Goal: Task Accomplishment & Management: Complete application form

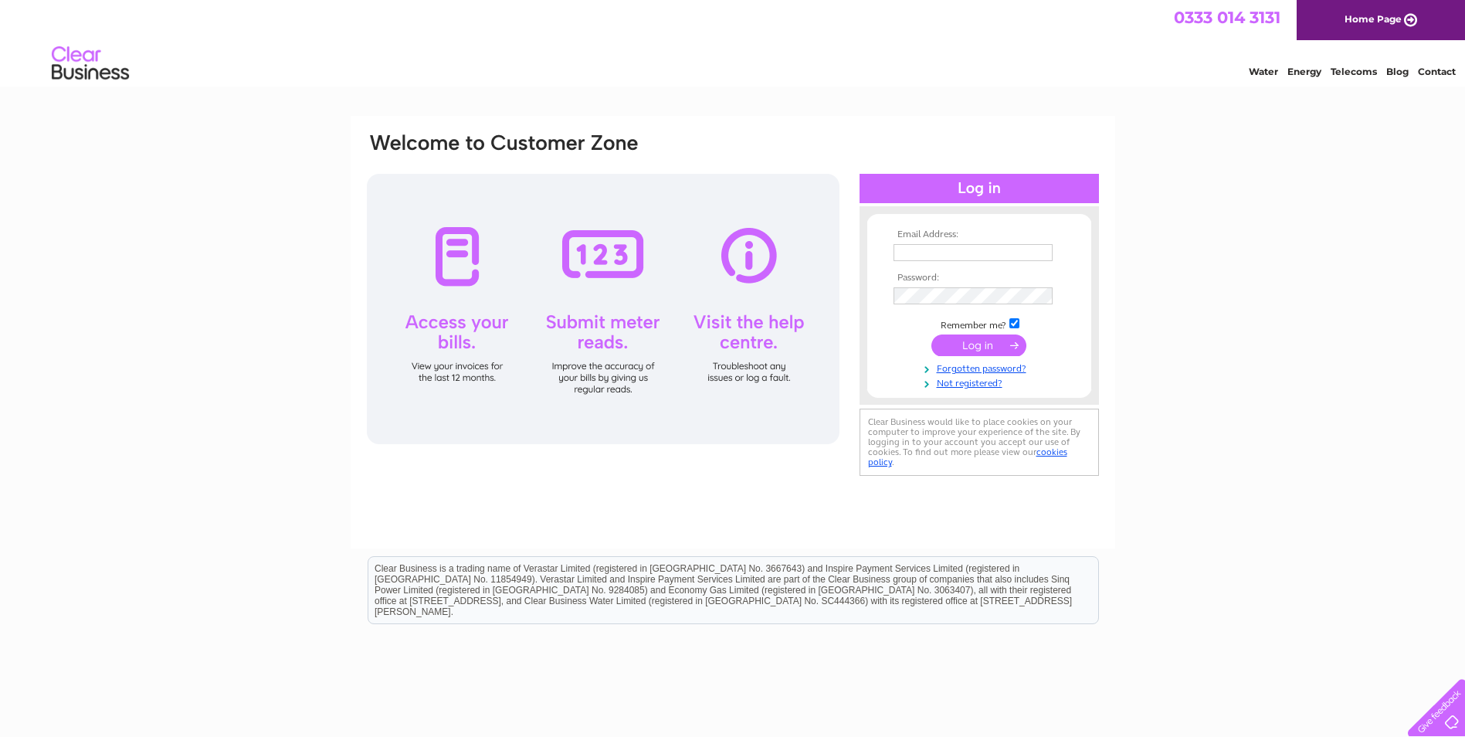
type input "invoices@sterlingfurniture.co.uk"
click at [986, 347] on input "submit" at bounding box center [978, 345] width 95 height 22
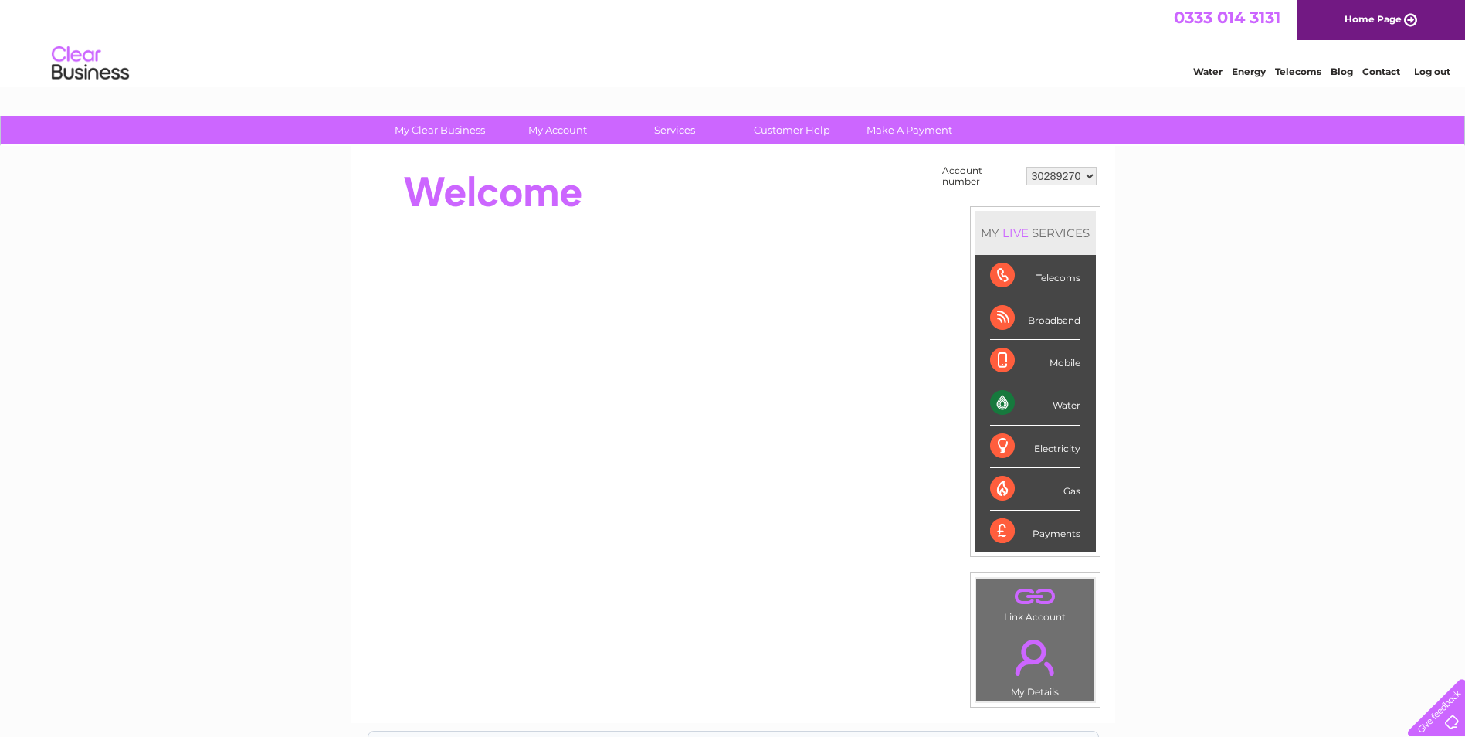
click at [1043, 402] on div "Water" at bounding box center [1035, 403] width 90 height 42
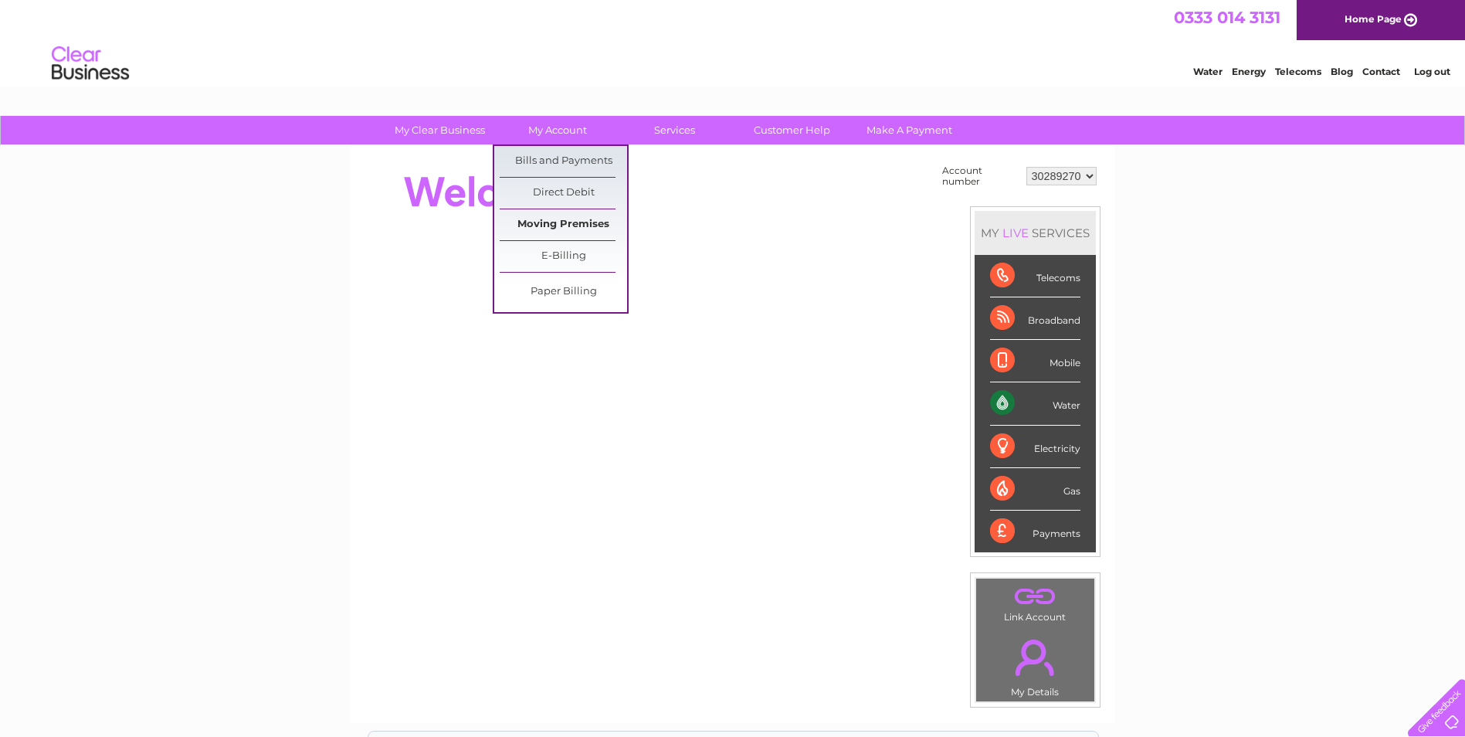
click at [578, 217] on link "Moving Premises" at bounding box center [563, 224] width 127 height 31
click at [602, 229] on link "Moving Premises" at bounding box center [563, 224] width 127 height 31
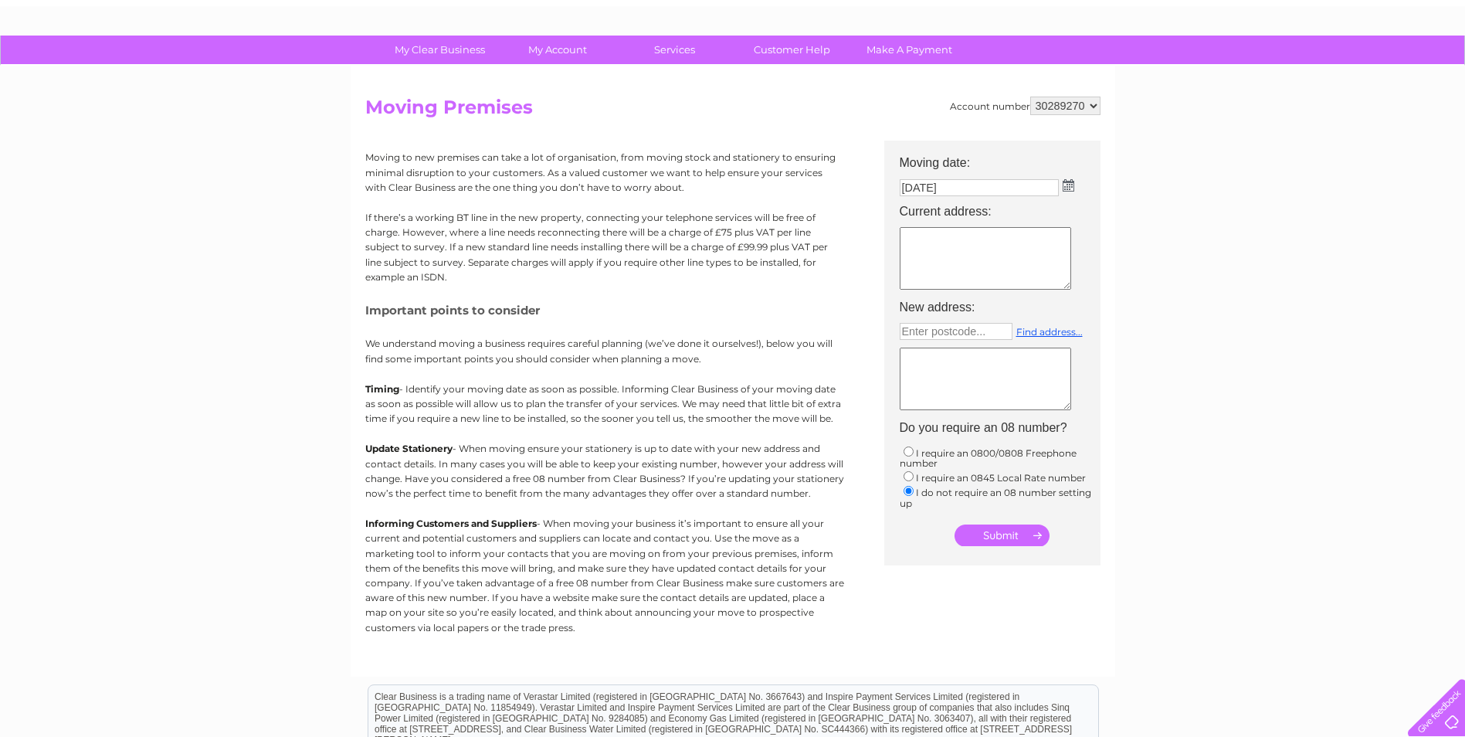
scroll to position [77, 0]
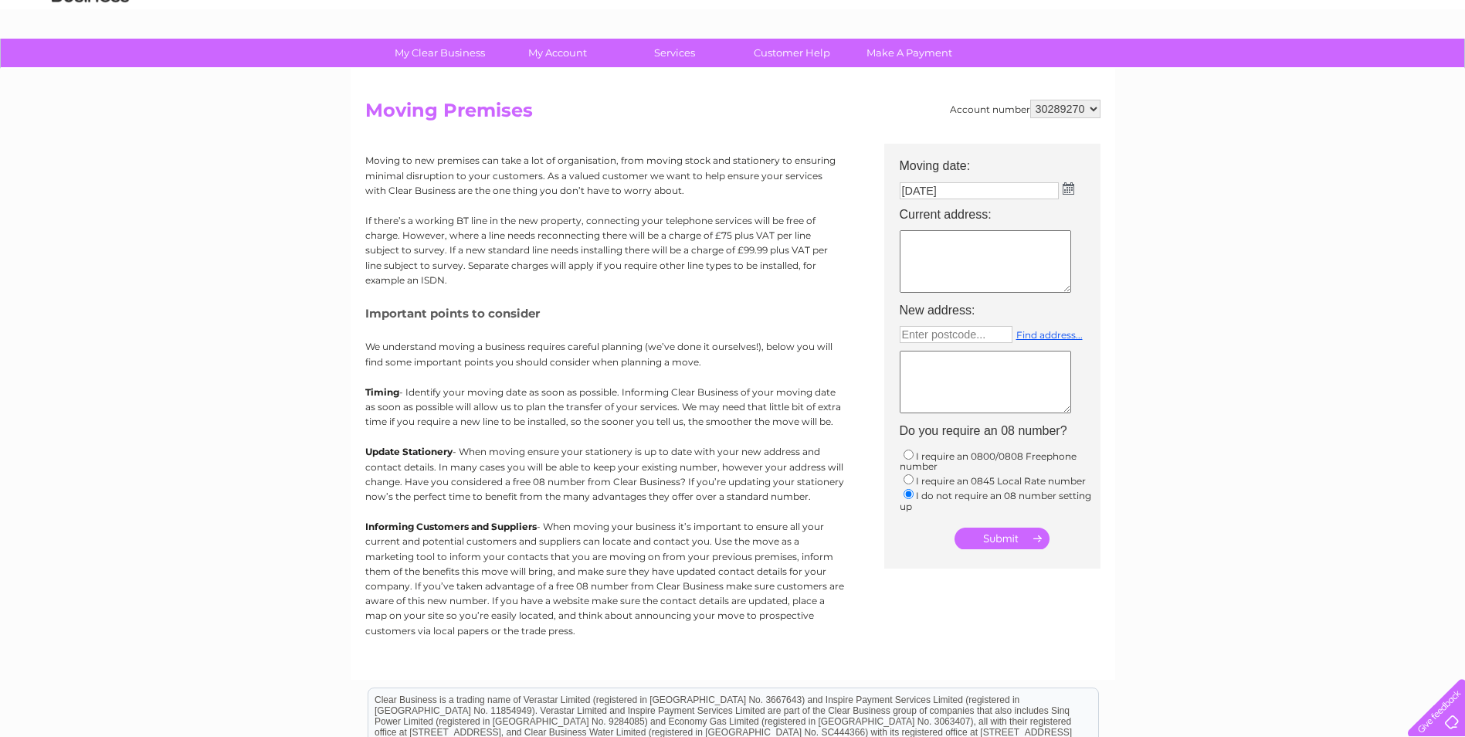
click at [1094, 109] on select "30289270" at bounding box center [1065, 109] width 70 height 19
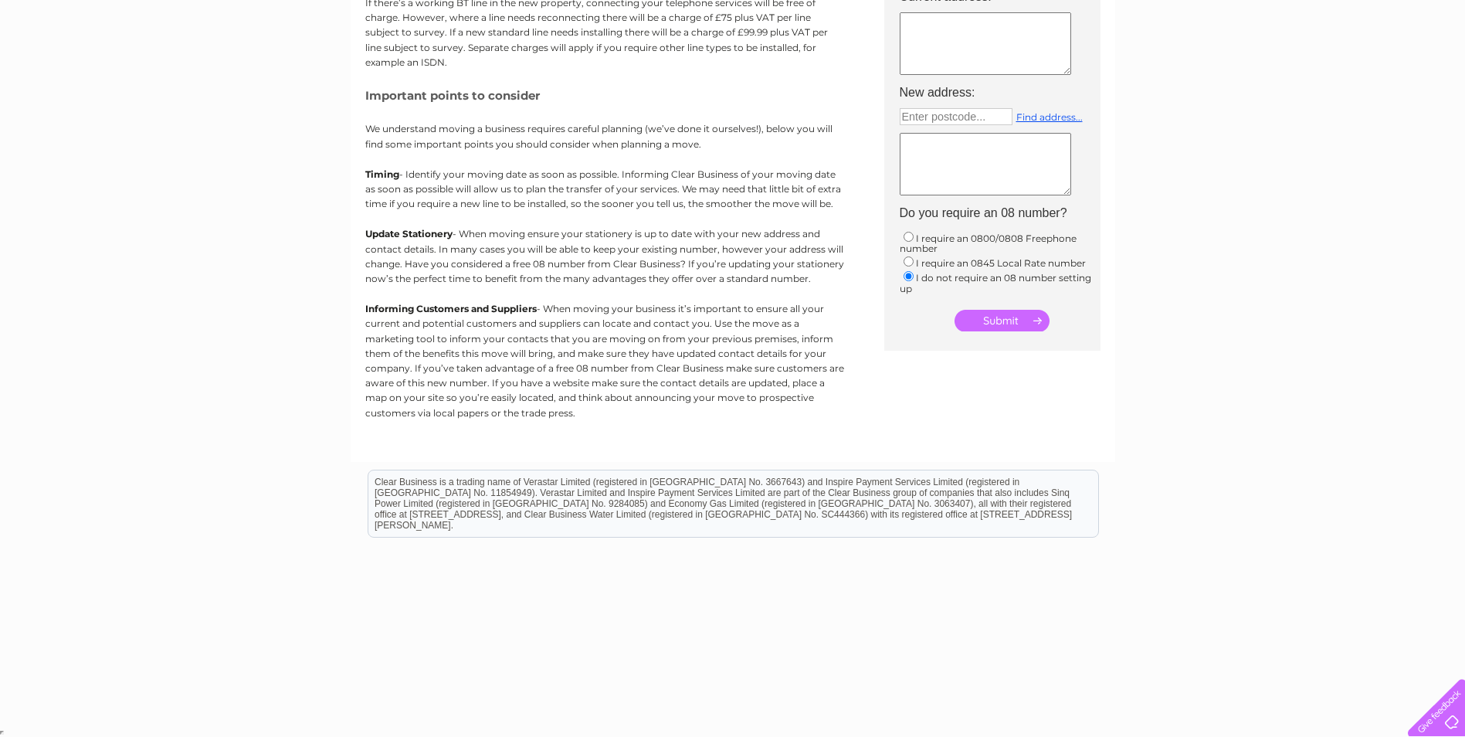
scroll to position [63, 0]
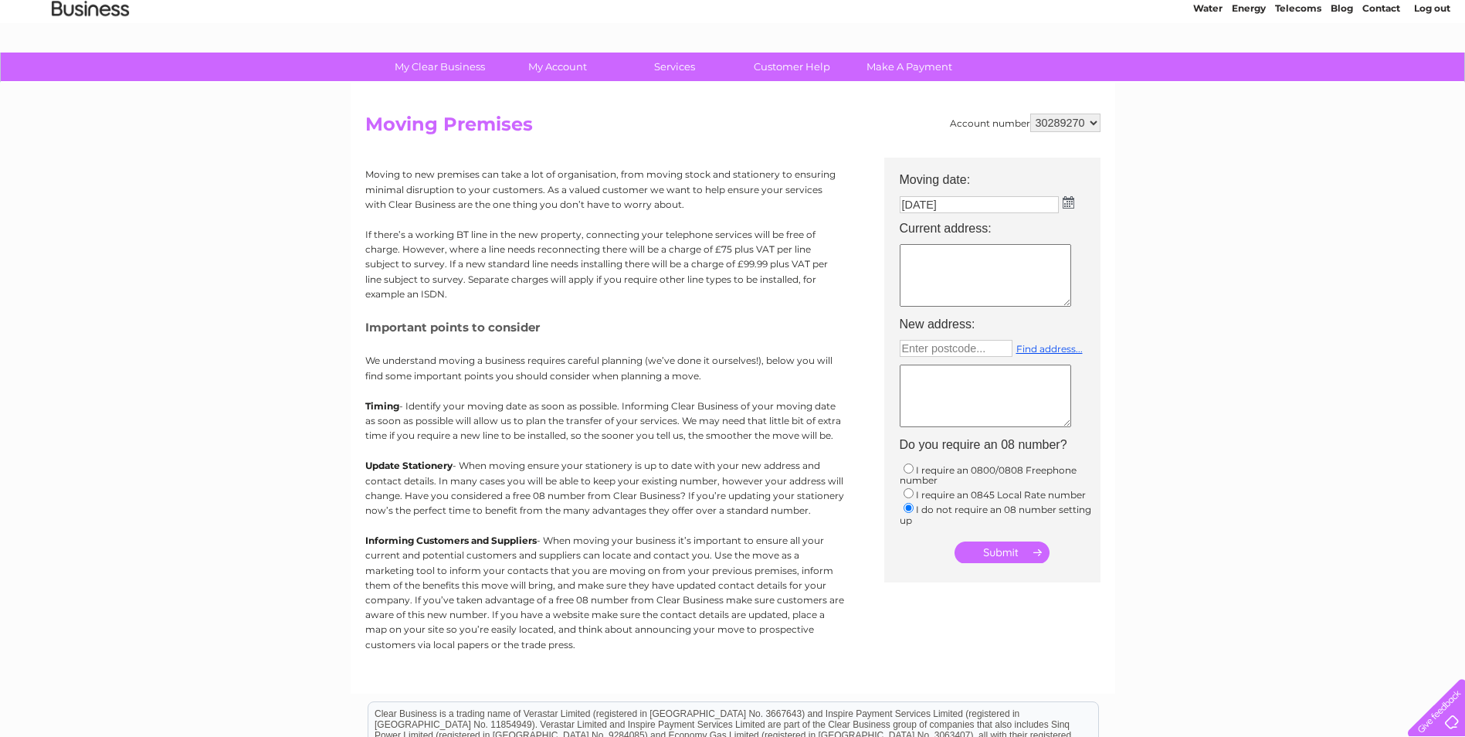
click at [952, 271] on textarea at bounding box center [985, 275] width 171 height 63
click at [806, 66] on link "Customer Help" at bounding box center [791, 67] width 127 height 29
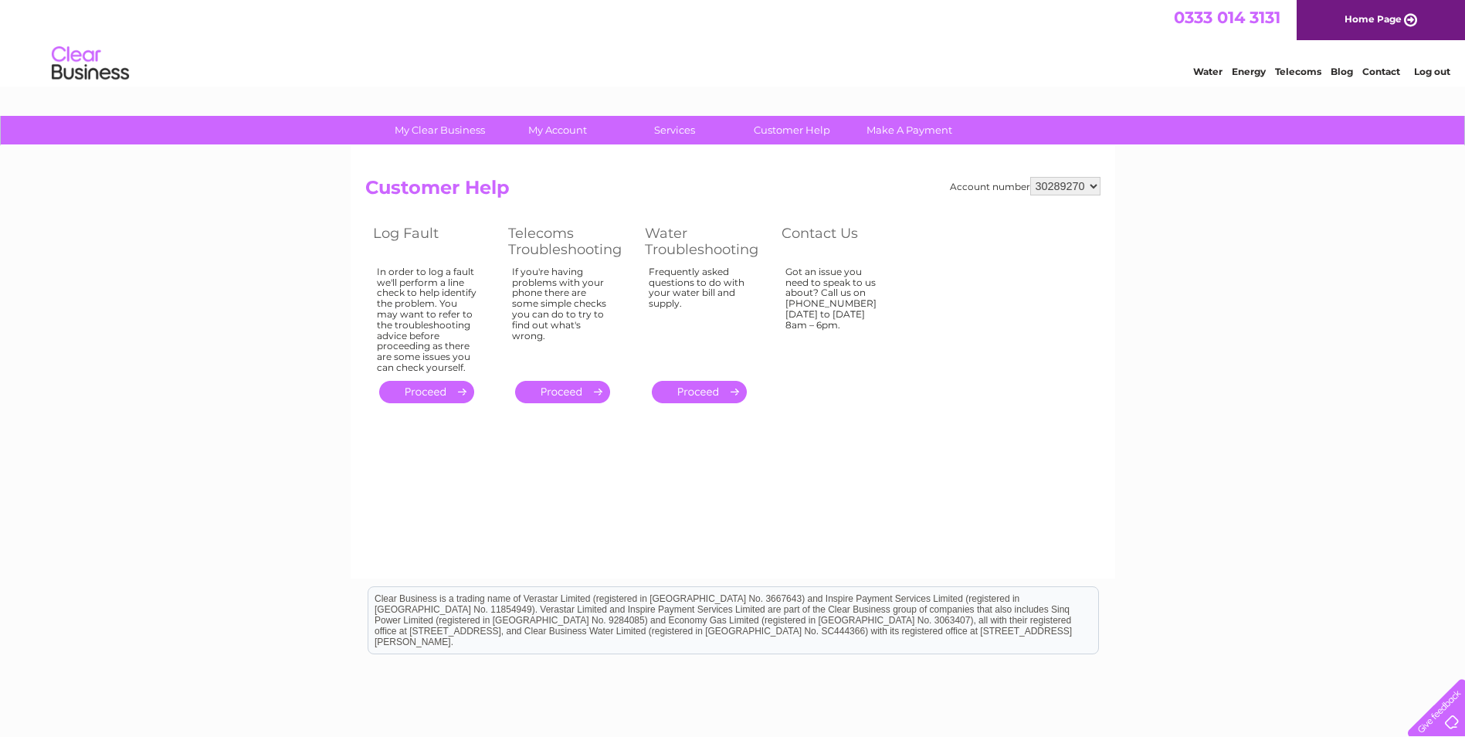
click at [701, 395] on link "." at bounding box center [699, 392] width 95 height 22
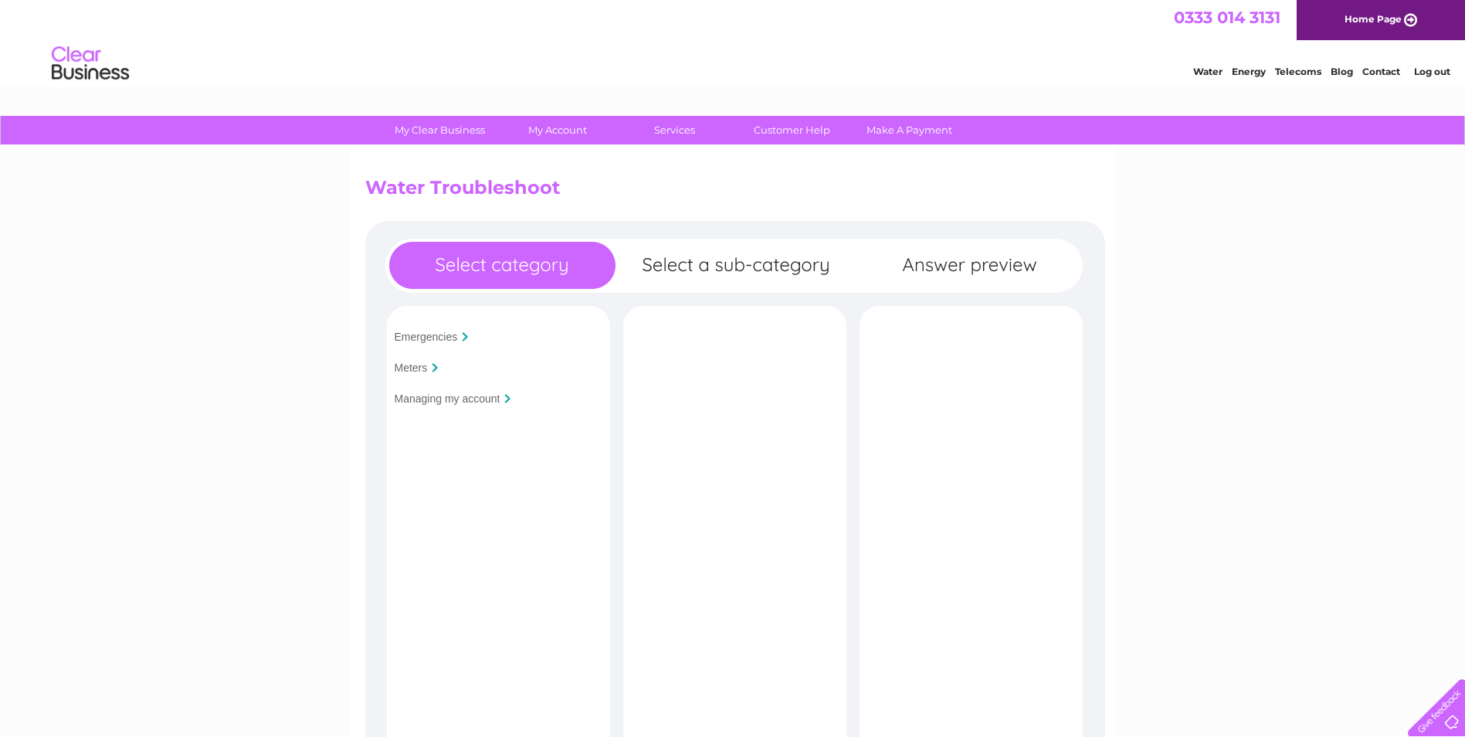
click at [476, 396] on input "Managing my account" at bounding box center [448, 398] width 106 height 12
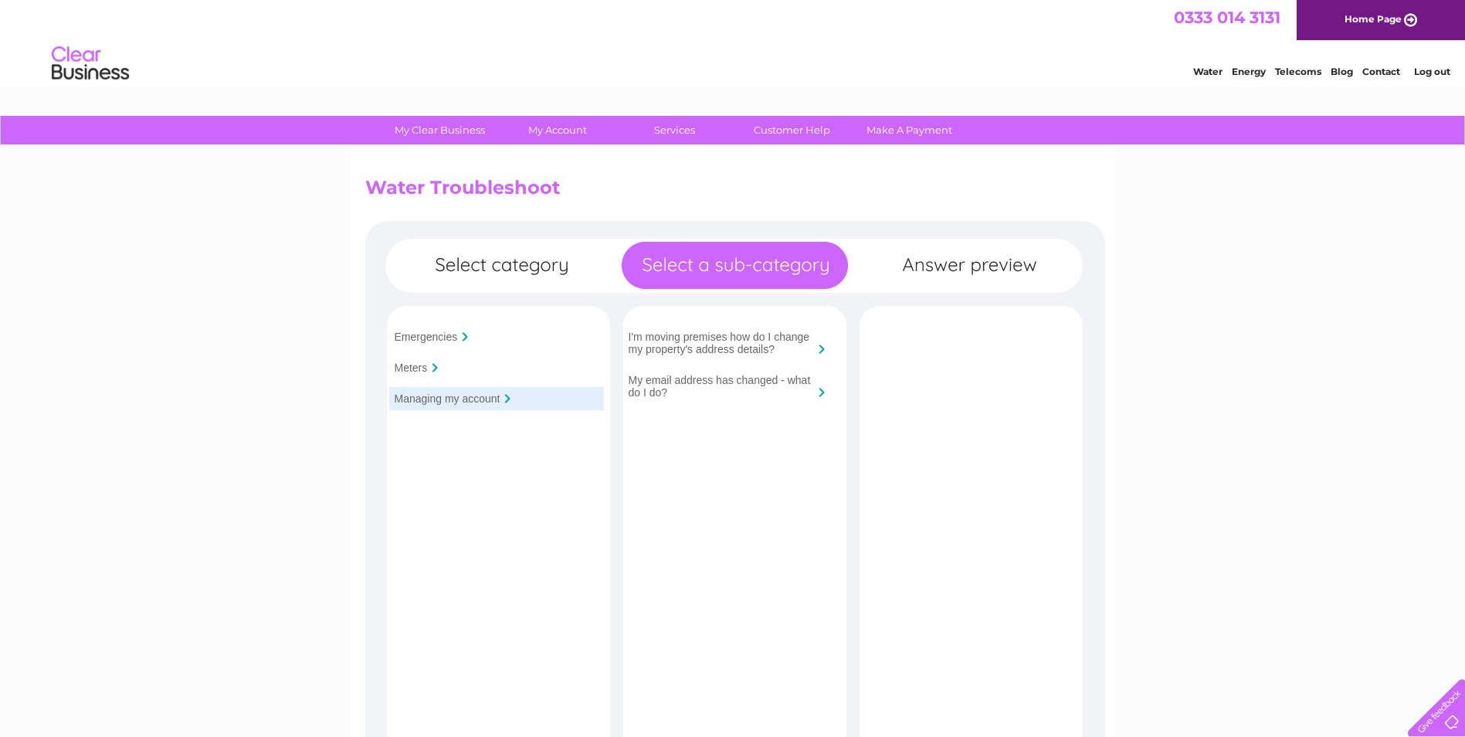
click at [722, 347] on input "I'm moving premises how do I change my property's address details?" at bounding box center [721, 343] width 185 height 25
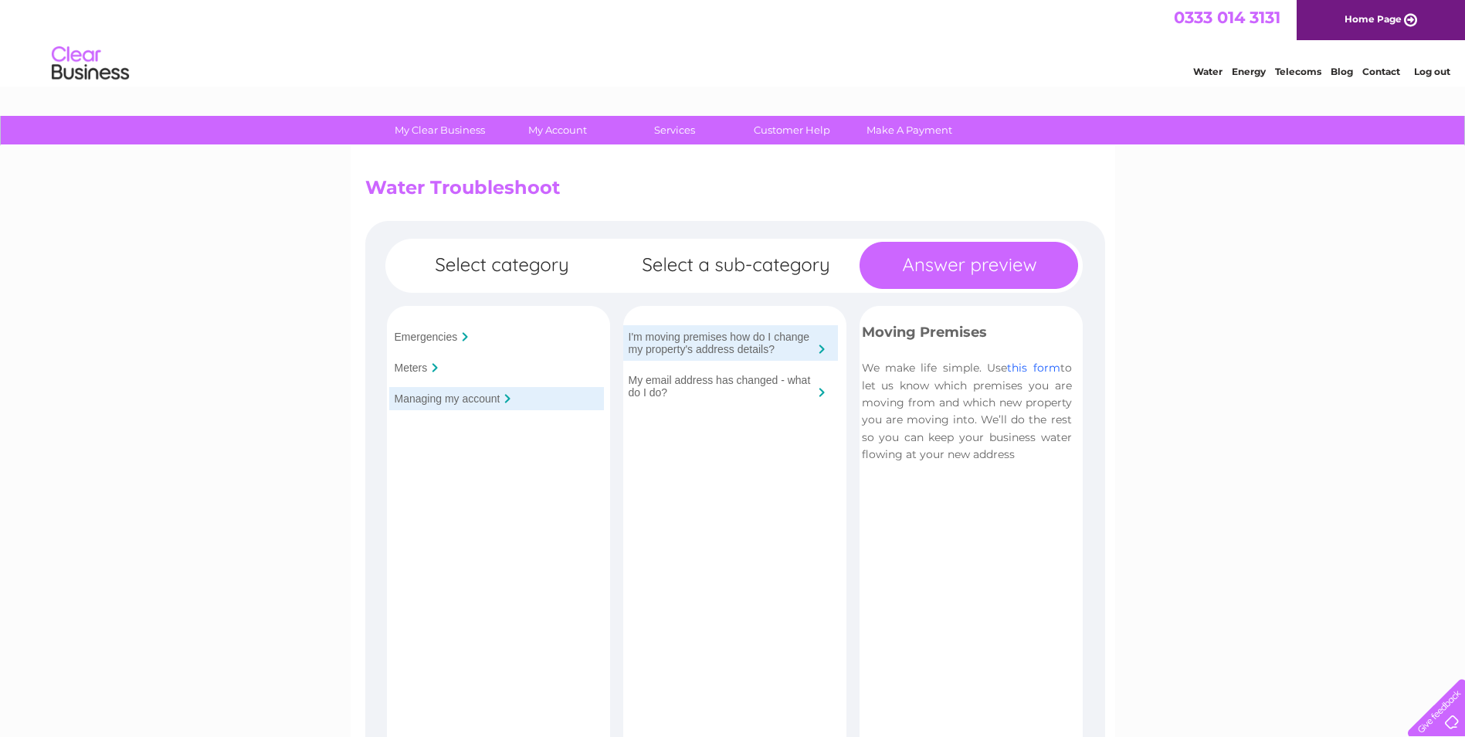
click at [1019, 370] on link "this form" at bounding box center [1033, 368] width 53 height 14
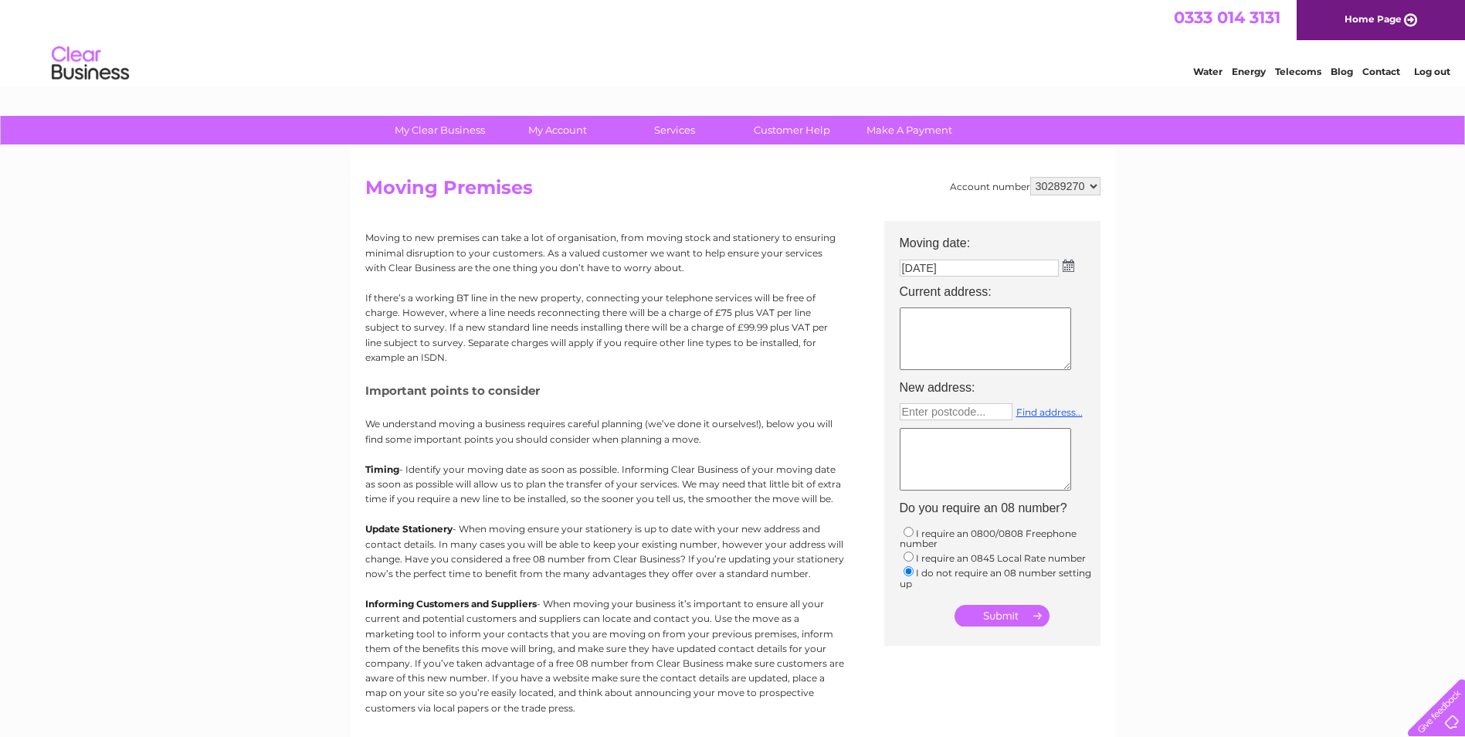
click at [972, 330] on textarea at bounding box center [985, 338] width 171 height 63
click at [1073, 266] on img at bounding box center [1069, 266] width 12 height 12
click at [1084, 243] on th "Moving date:" at bounding box center [1000, 238] width 216 height 34
click at [919, 329] on textarea at bounding box center [985, 340] width 171 height 63
click at [942, 353] on textarea "Unit 9 Barratt TRading Estate" at bounding box center [985, 340] width 171 height 63
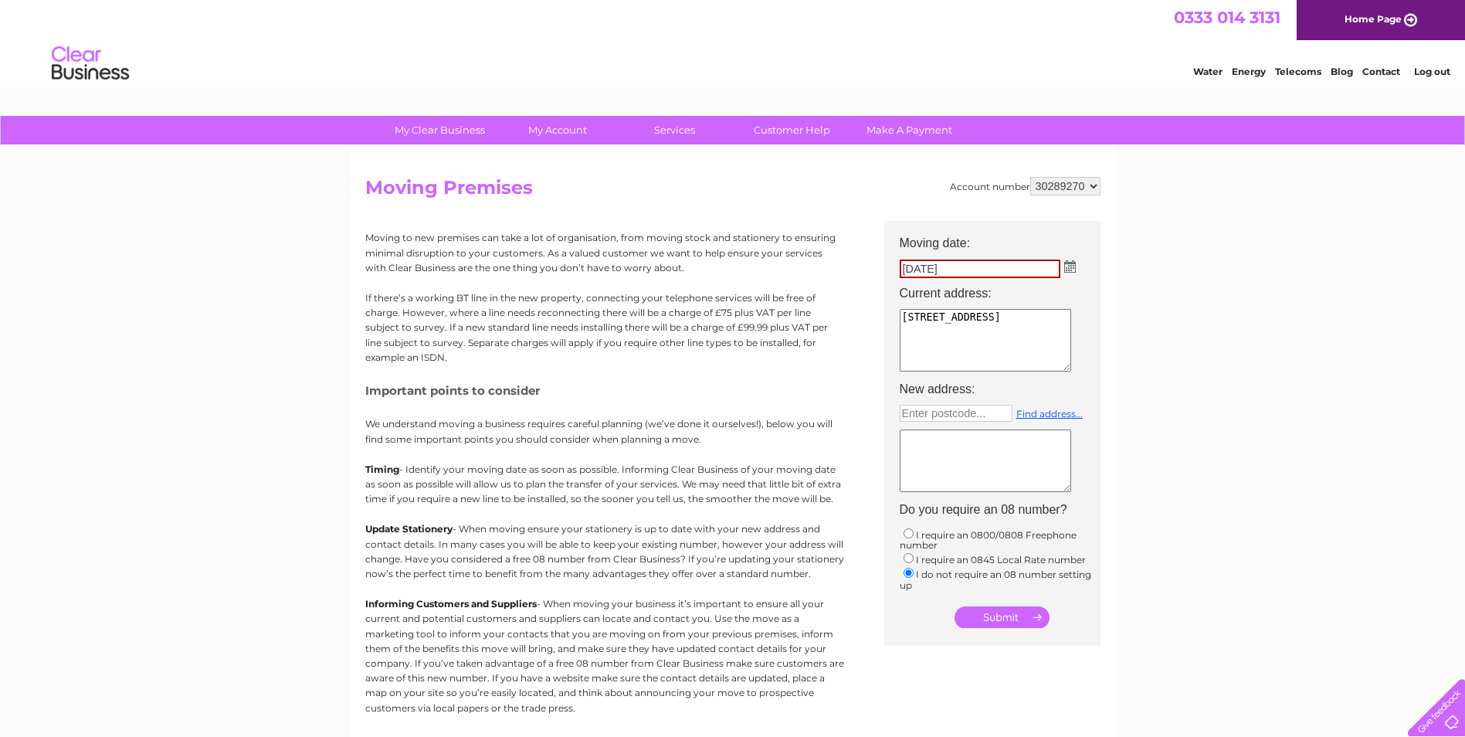
type textarea "Unit 9 Barratt TRading Estate denmore road aberdeen ab23 8jw"
click at [990, 414] on input "text" at bounding box center [956, 413] width 113 height 17
click at [1060, 412] on link "Find address..." at bounding box center [1049, 414] width 66 height 12
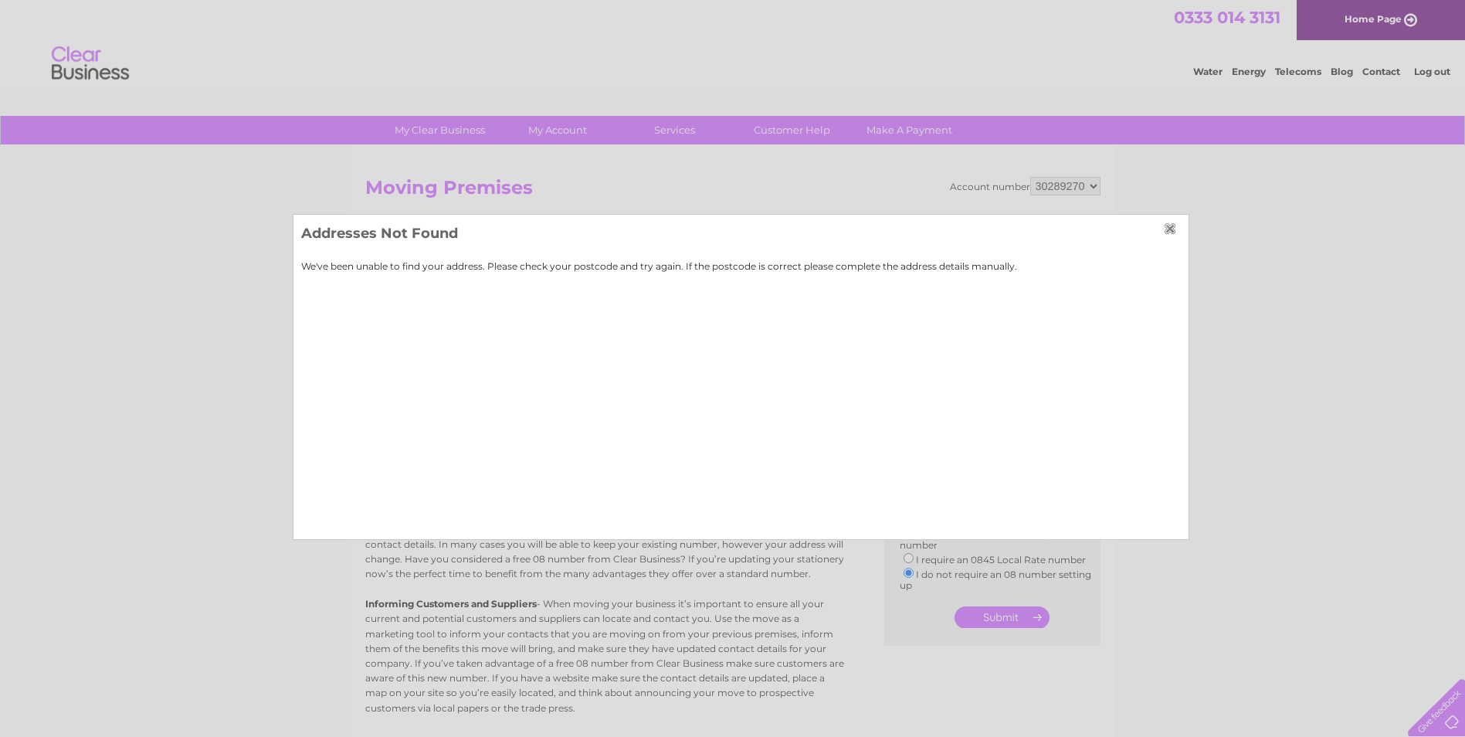
click at [1166, 226] on input "button" at bounding box center [1172, 228] width 17 height 12
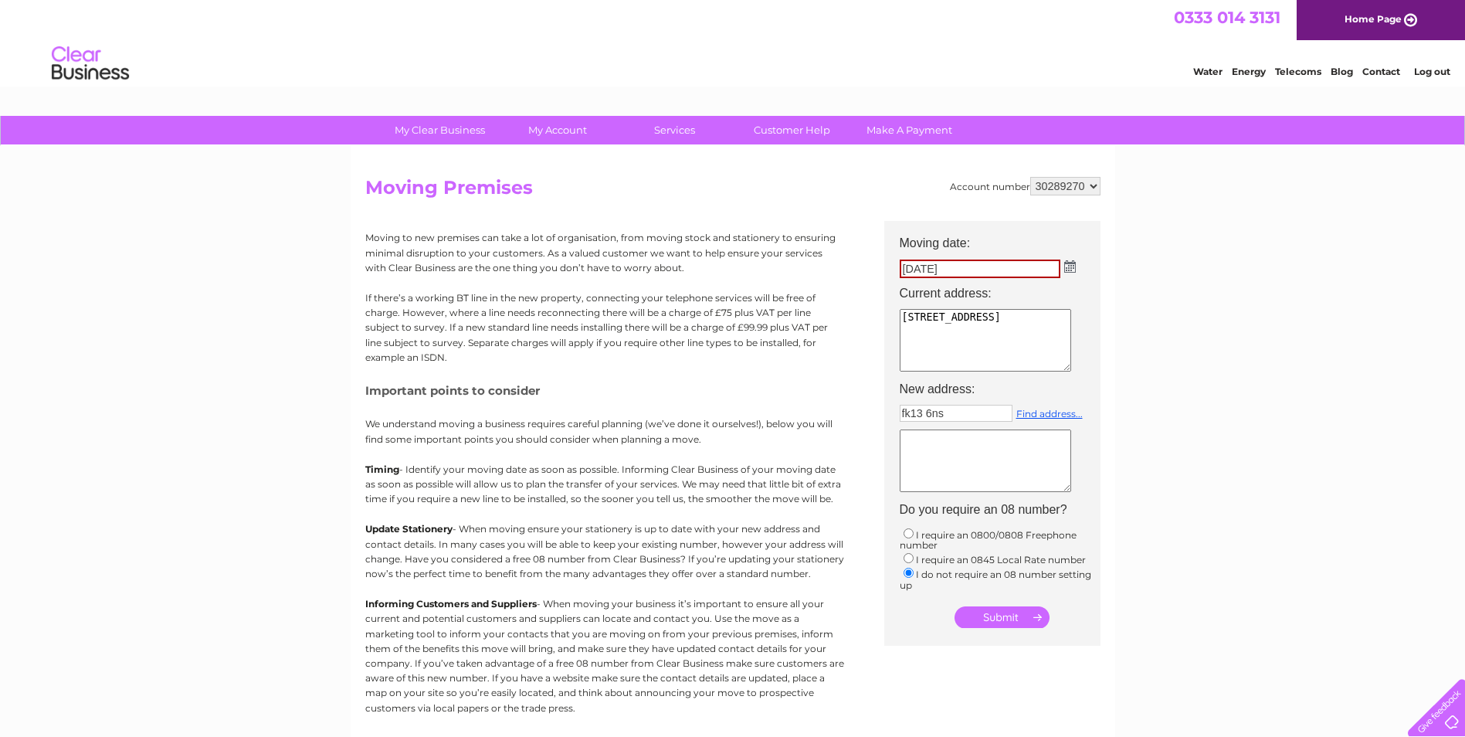
drag, startPoint x: 962, startPoint y: 410, endPoint x: 801, endPoint y: 418, distance: 160.8
click at [806, 417] on div "Account number 30289270 Moving Premises Moving to new premises can take a lot o…" at bounding box center [732, 459] width 735 height 565
type input "FK13 6NS"
click at [1016, 408] on link "Find address..." at bounding box center [1049, 414] width 66 height 12
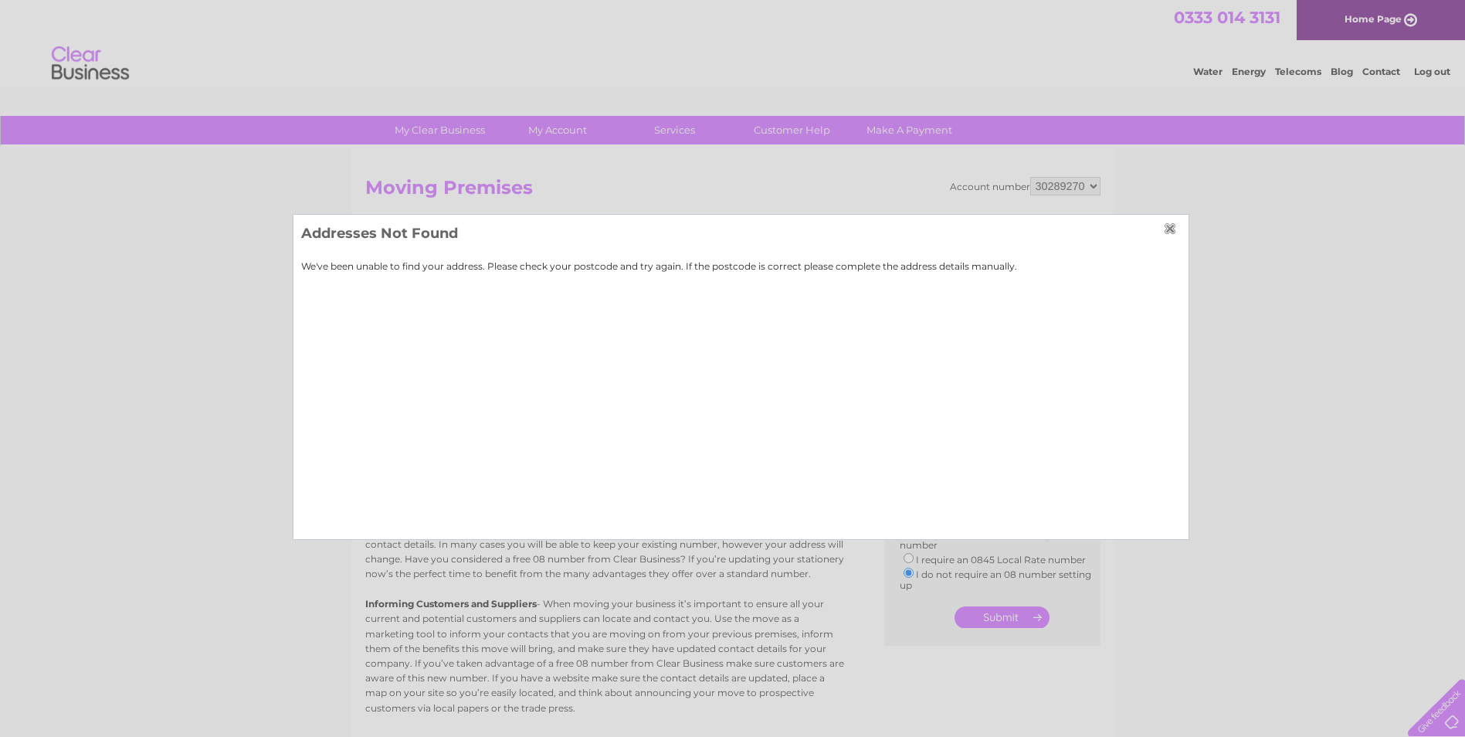
click at [1176, 224] on input "button" at bounding box center [1172, 228] width 17 height 12
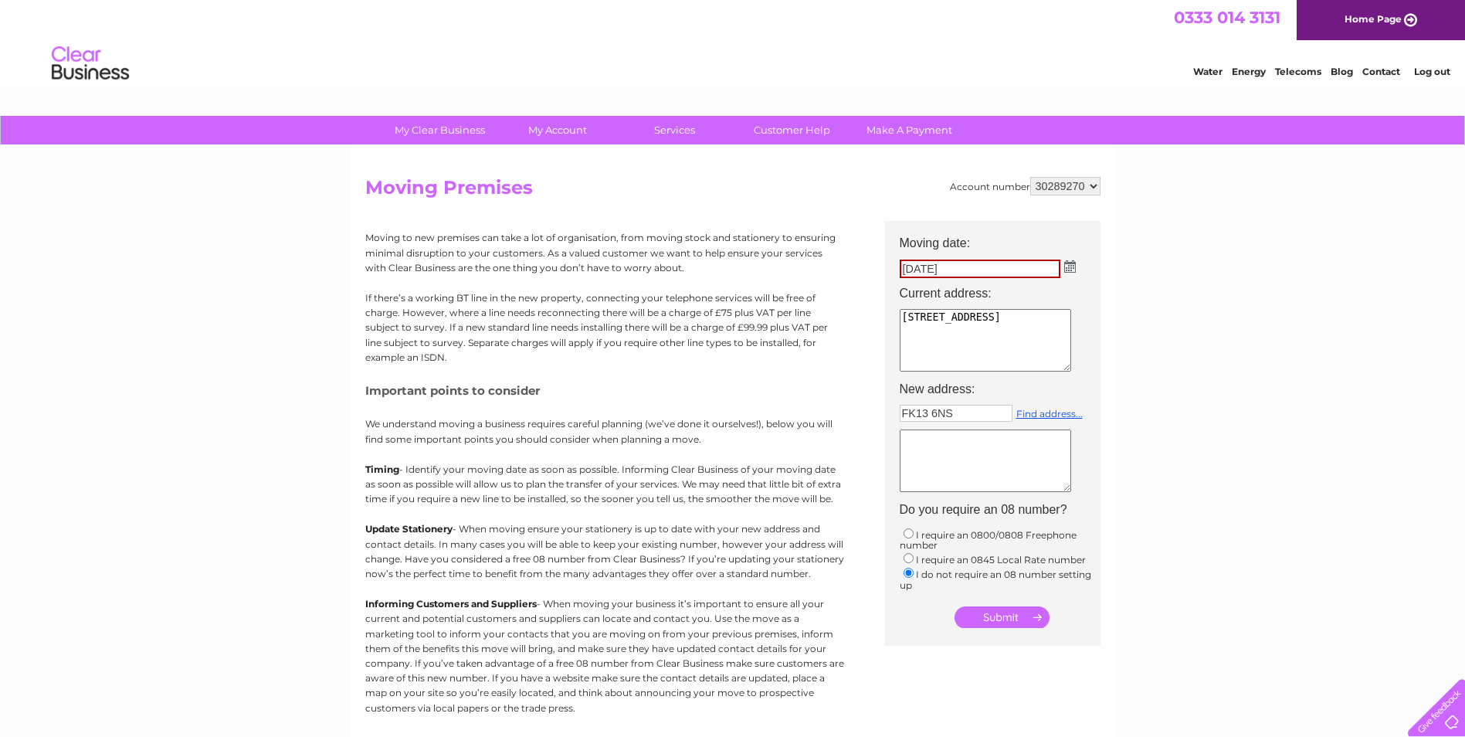
click at [948, 441] on textarea at bounding box center [985, 460] width 171 height 63
type textarea "76 MOSS ROAD TILLICOULTRY FK13 6NS"
click at [1010, 619] on input "submit" at bounding box center [1002, 617] width 95 height 22
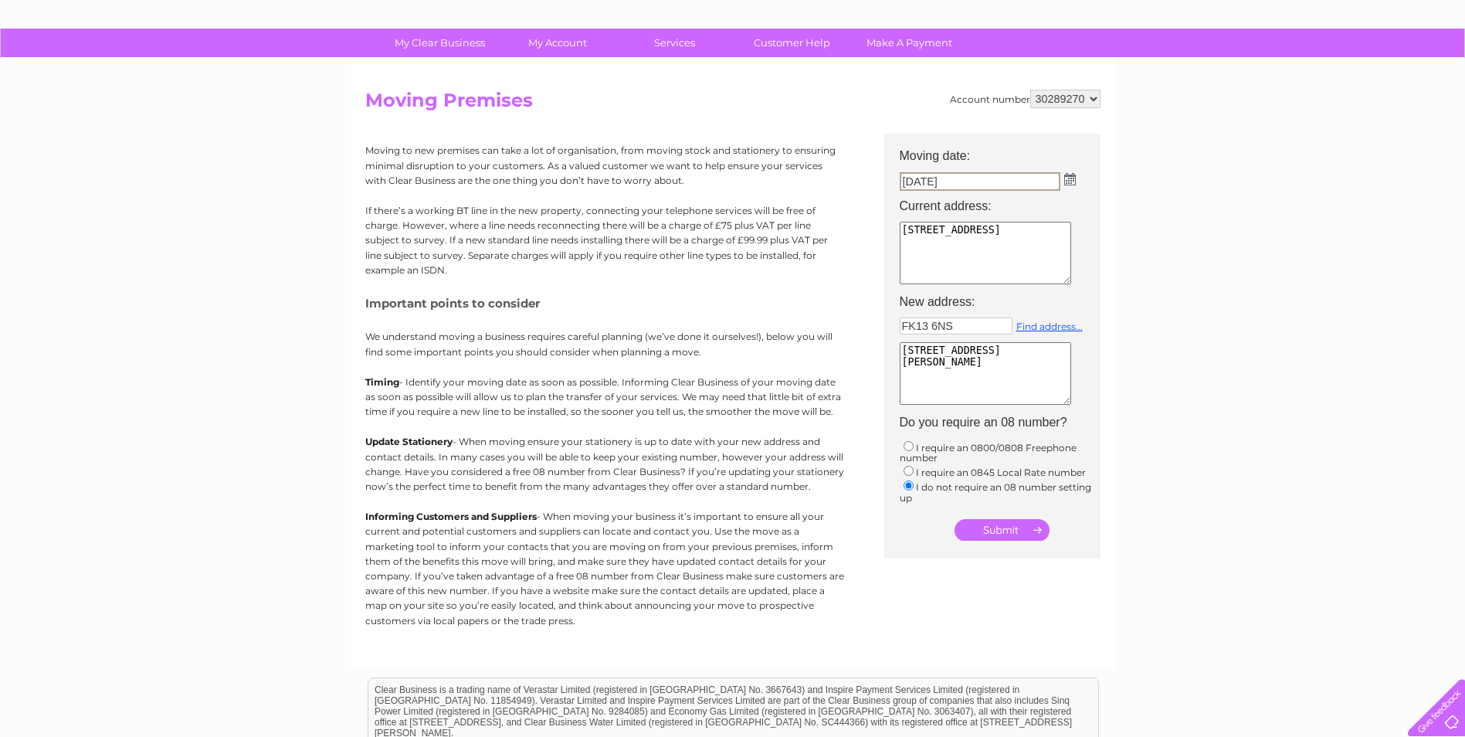
scroll to position [63, 0]
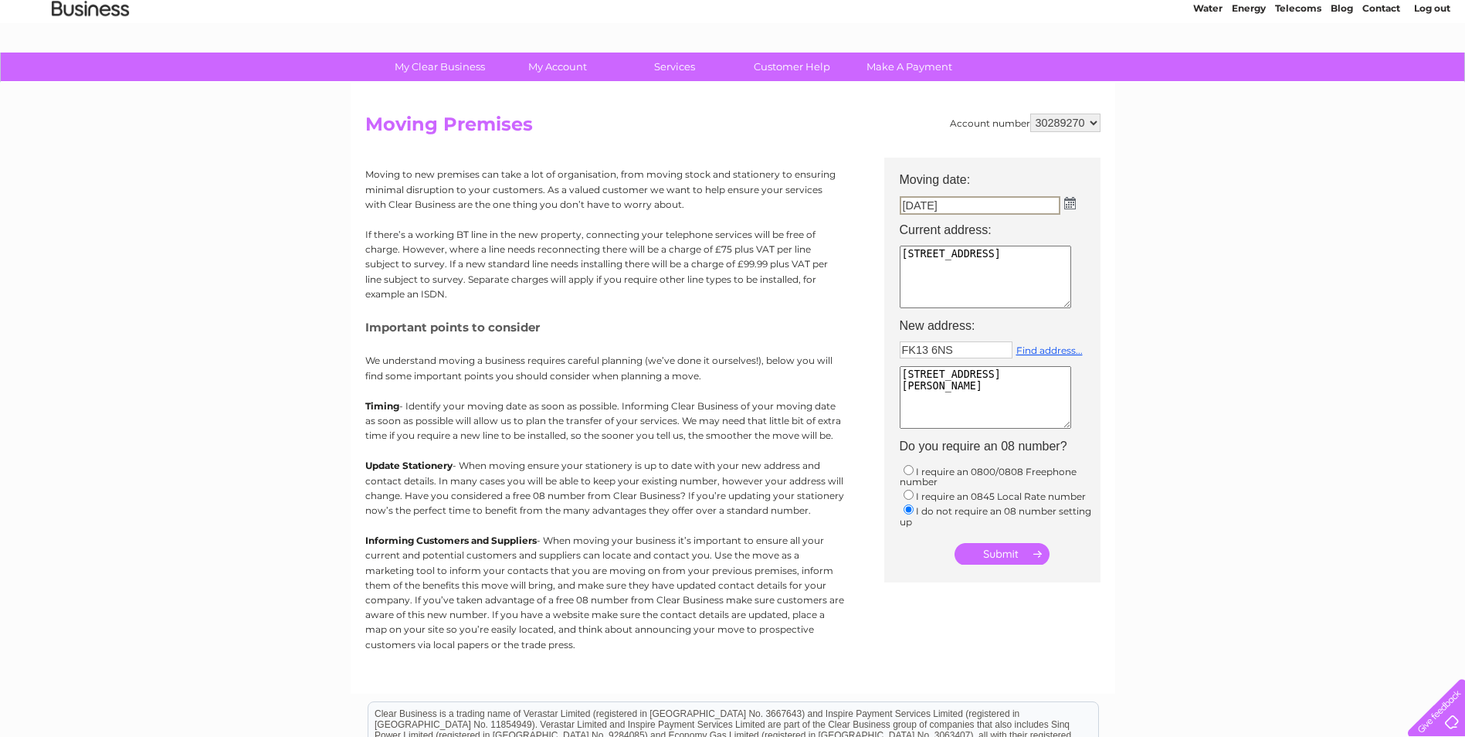
click at [1029, 548] on input "submit" at bounding box center [1002, 554] width 95 height 22
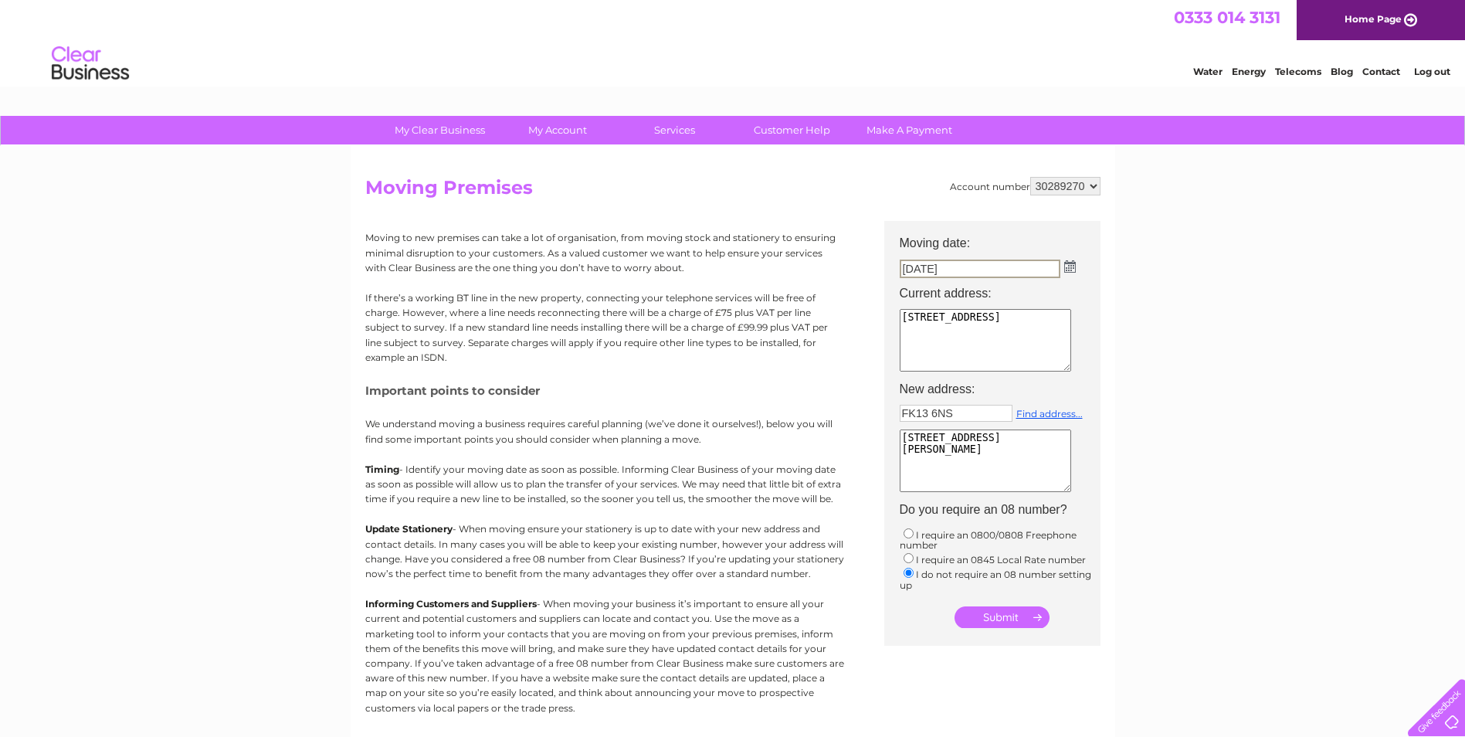
click at [1132, 480] on div "My Clear Business Login Details My Details My Preferences Link Account My Accou…" at bounding box center [732, 568] width 1465 height 905
click at [1074, 263] on img at bounding box center [1070, 266] width 12 height 12
click at [922, 400] on link "29" at bounding box center [920, 402] width 34 height 15
click at [1004, 609] on input "submit" at bounding box center [1002, 617] width 95 height 22
click at [1009, 612] on input "submit" at bounding box center [1002, 617] width 95 height 22
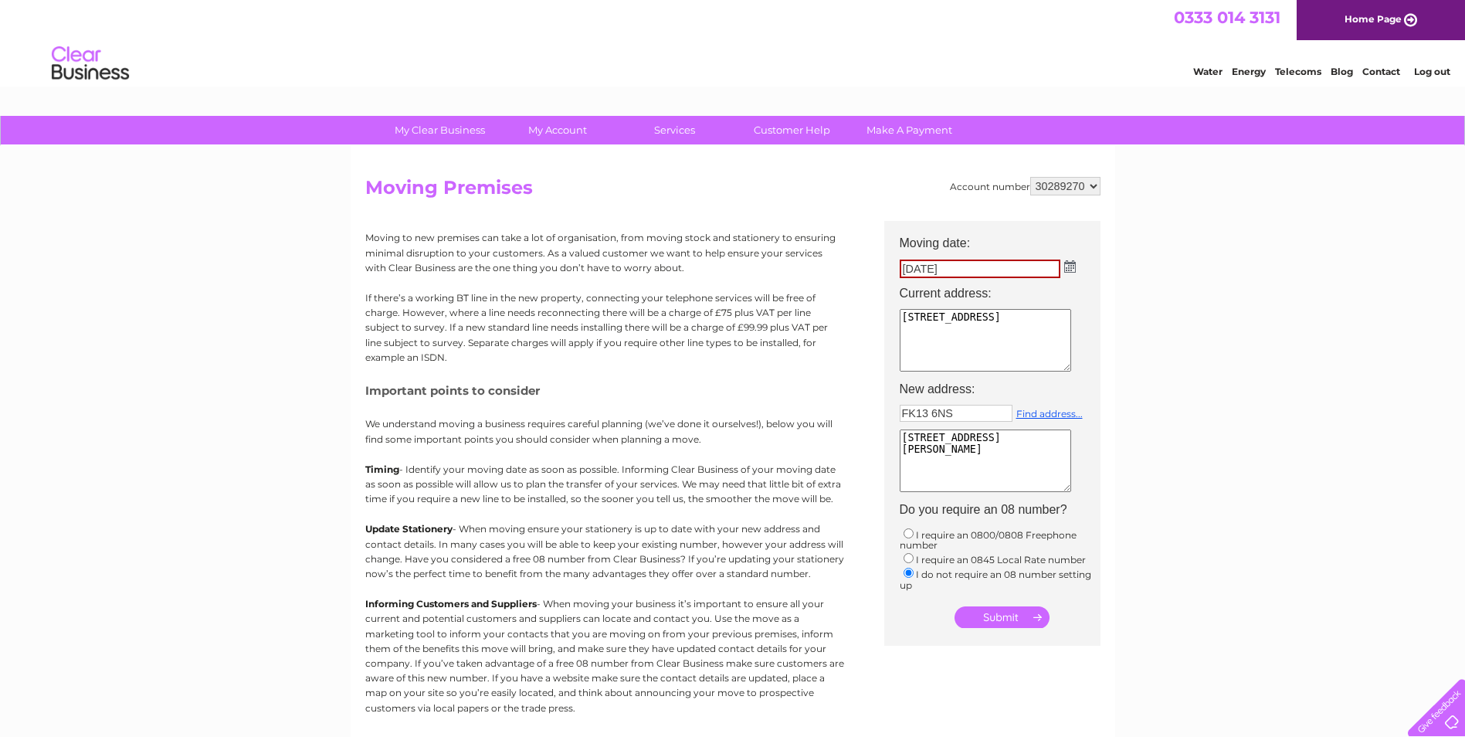
click at [1015, 612] on input "submit" at bounding box center [1002, 617] width 95 height 22
drag, startPoint x: 993, startPoint y: 270, endPoint x: 864, endPoint y: 277, distance: 128.4
click at [864, 277] on div "Account number 30289270 Moving Premises Moving to new premises can take a lot o…" at bounding box center [732, 459] width 735 height 565
click at [1043, 232] on th "Moving date:" at bounding box center [1000, 238] width 216 height 34
click at [1077, 263] on td "29/09/2025" at bounding box center [1000, 269] width 216 height 26
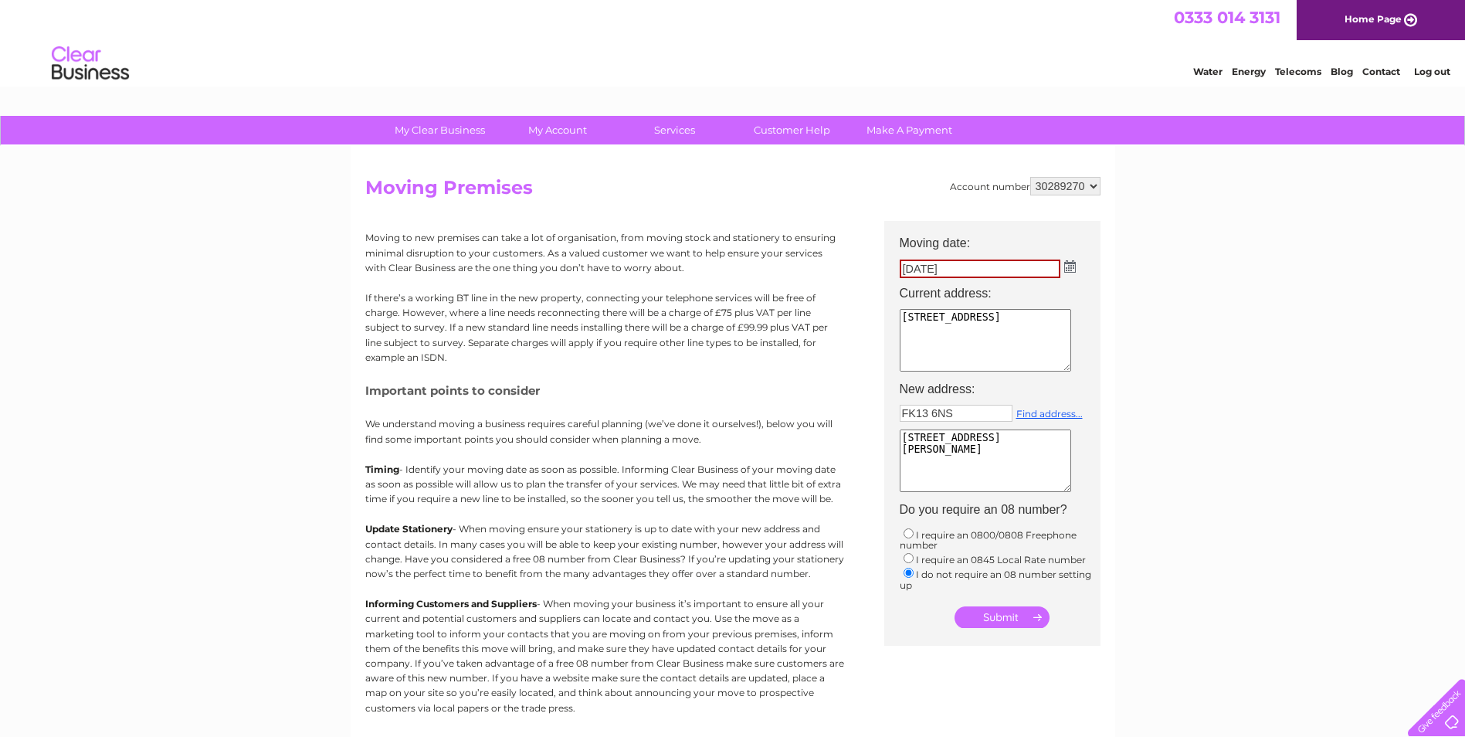
click at [1063, 266] on td "29/09/2025" at bounding box center [1000, 269] width 216 height 26
click at [1071, 263] on img at bounding box center [1070, 266] width 12 height 12
drag, startPoint x: 959, startPoint y: 405, endPoint x: 974, endPoint y: 409, distance: 15.2
click at [959, 406] on link "30" at bounding box center [953, 402] width 31 height 15
click at [1077, 260] on td "30/09/2025" at bounding box center [1000, 269] width 216 height 26
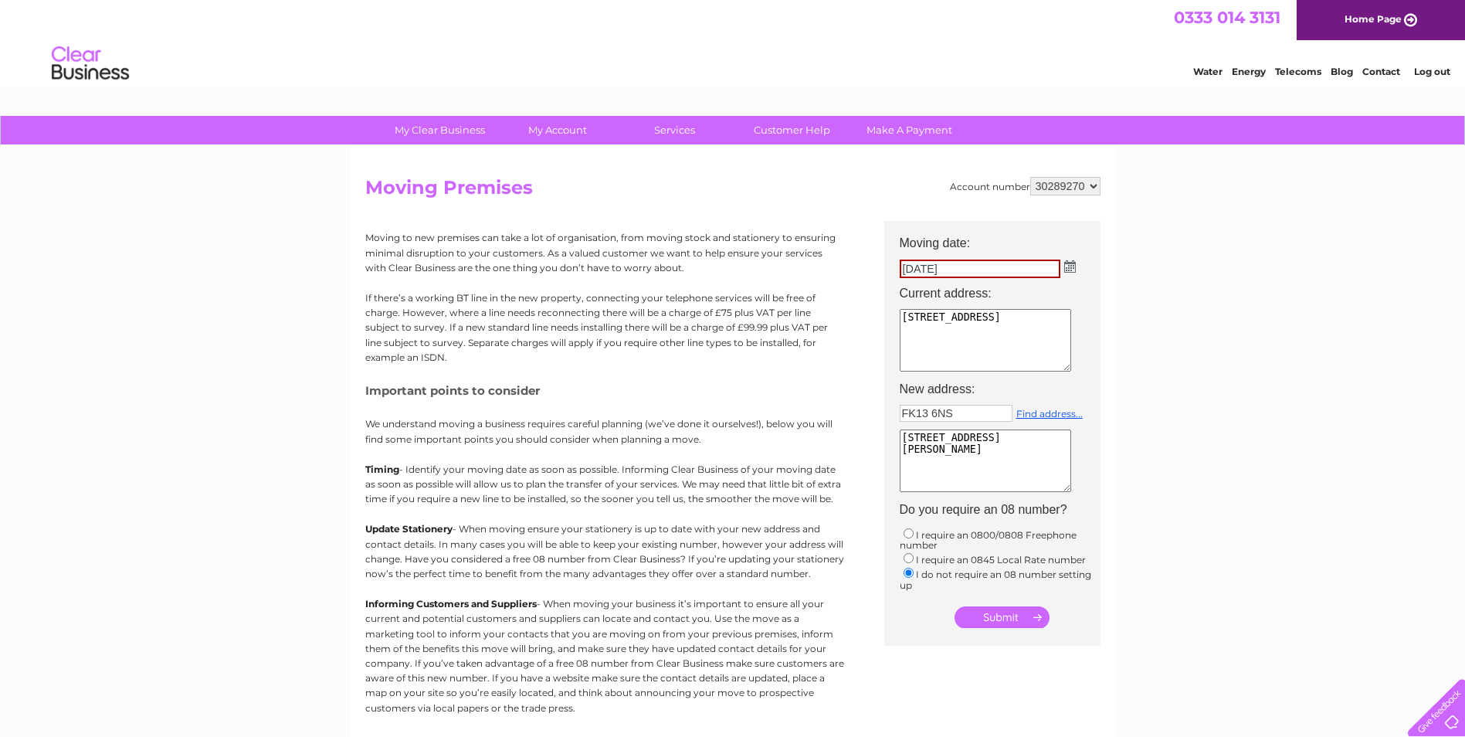
click at [1071, 267] on img at bounding box center [1070, 266] width 12 height 12
click at [1060, 291] on span "Next" at bounding box center [1059, 292] width 12 height 12
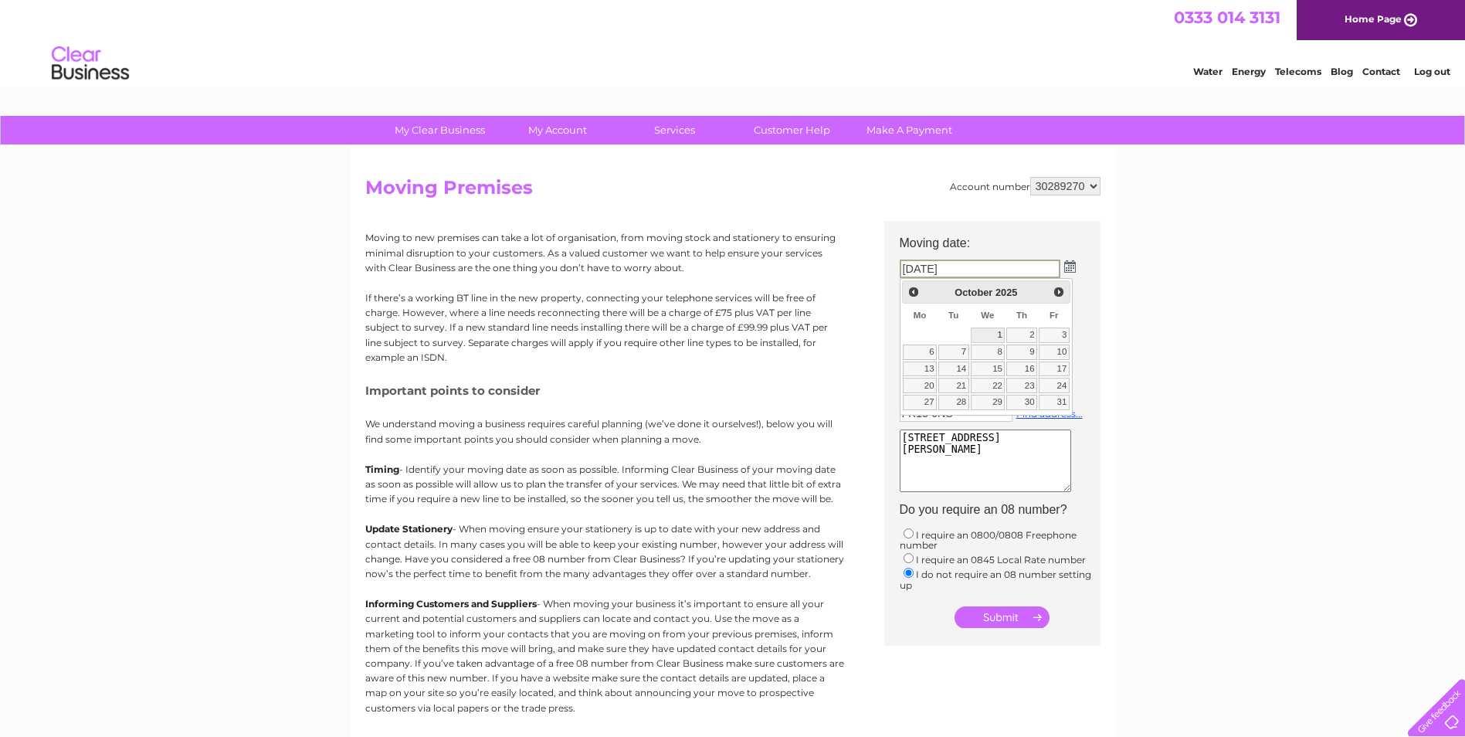
click at [999, 332] on link "1" at bounding box center [988, 334] width 35 height 15
type input "01/10/2025"
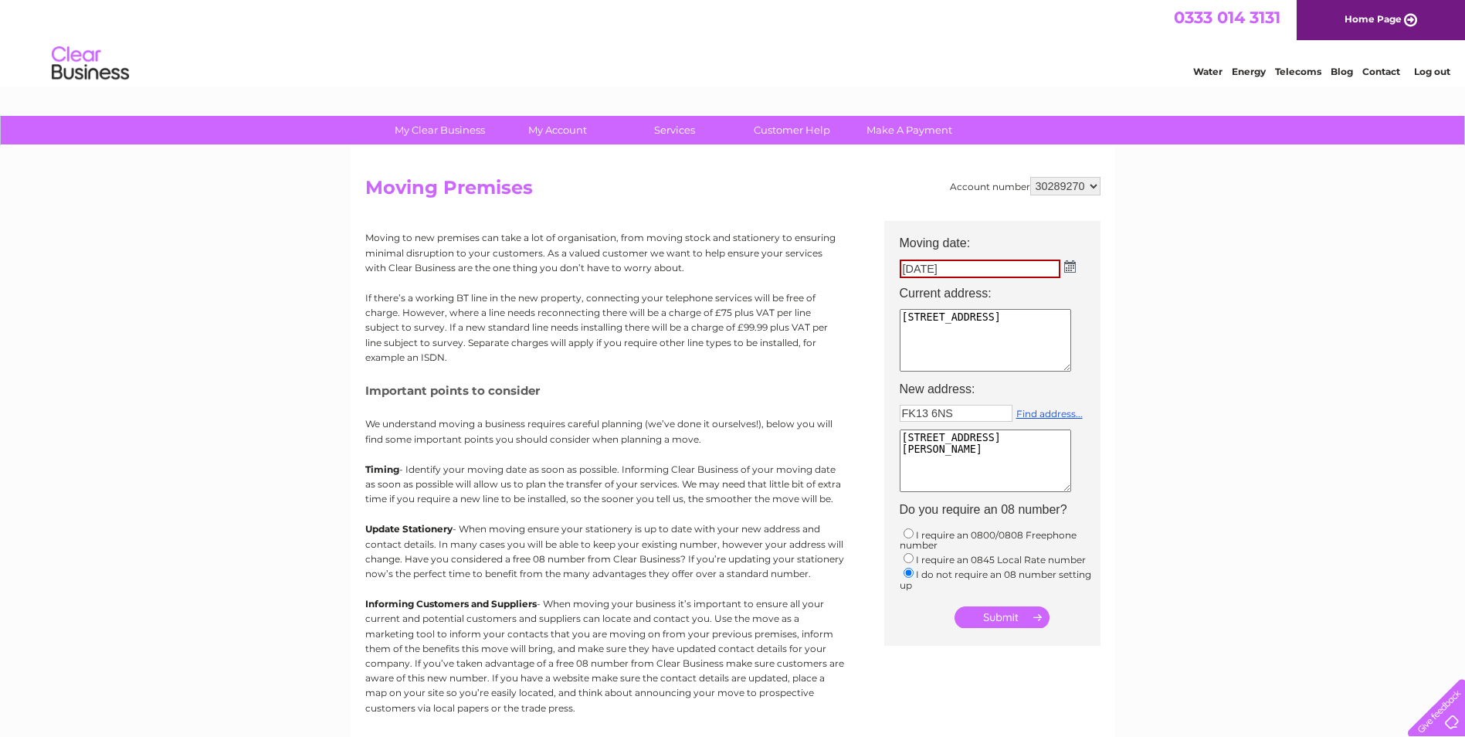
click at [1104, 305] on td "Unit 9 Barratt TRading Estate denmore road aberdeen ab23 8jw" at bounding box center [1000, 341] width 216 height 73
click at [1017, 609] on input "submit" at bounding box center [1002, 617] width 95 height 22
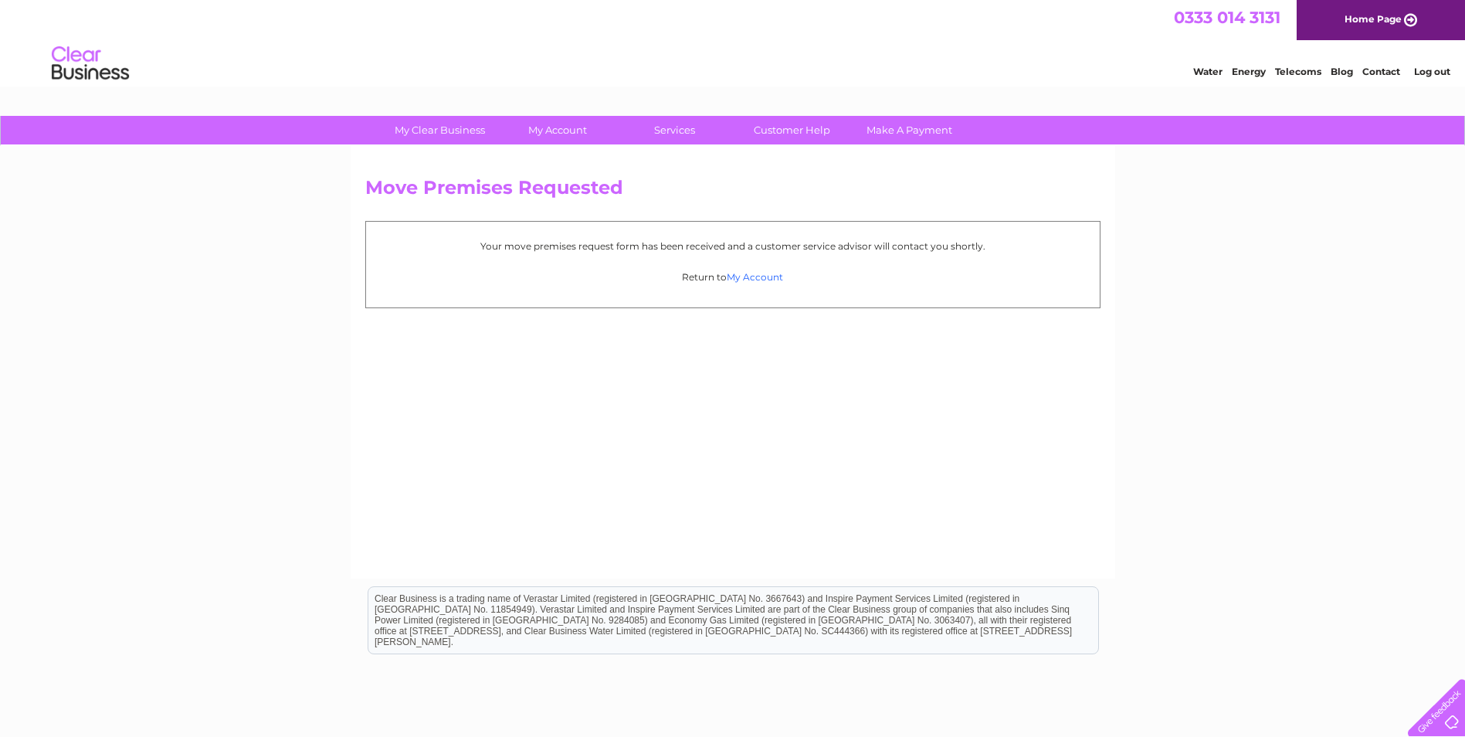
click at [754, 280] on link "My Account" at bounding box center [755, 277] width 56 height 12
